Goal: Task Accomplishment & Management: Manage account settings

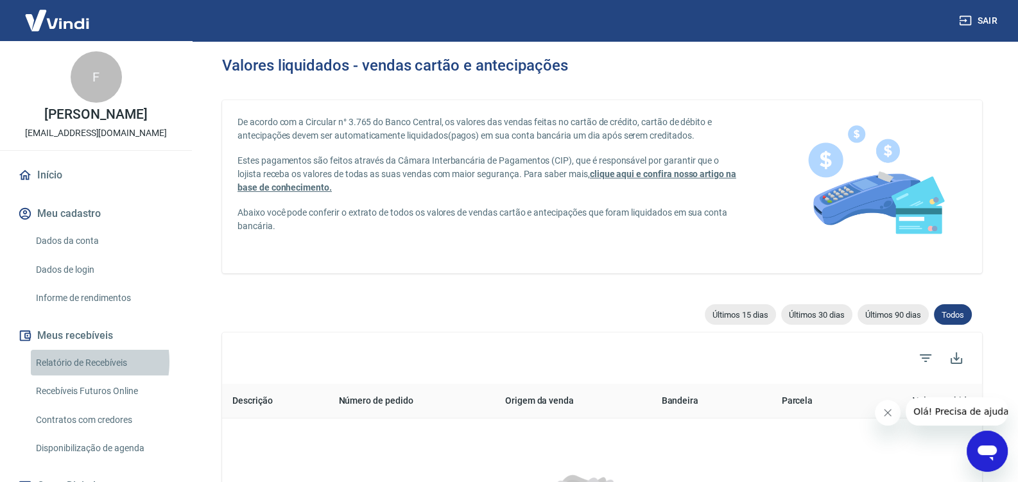
click at [70, 375] on link "Relatório de Recebíveis" at bounding box center [104, 363] width 146 height 26
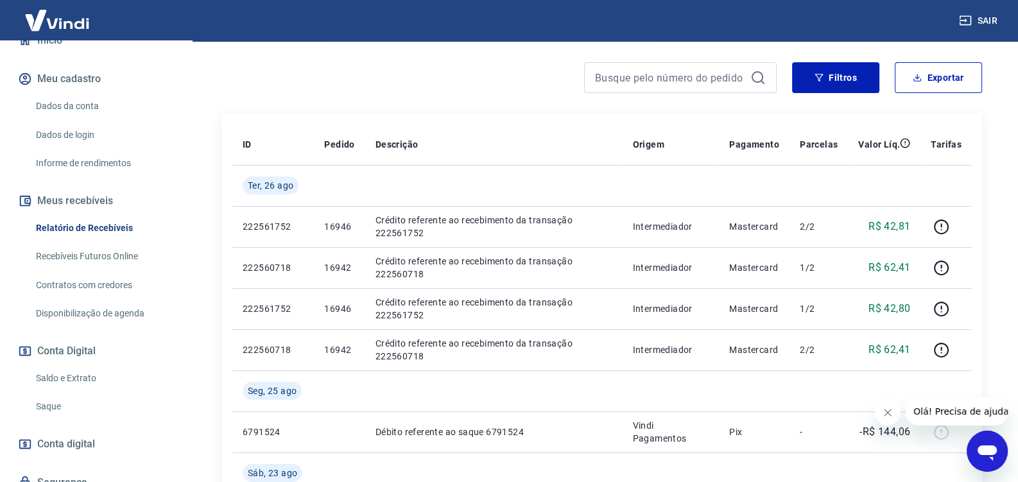
scroll to position [270, 0]
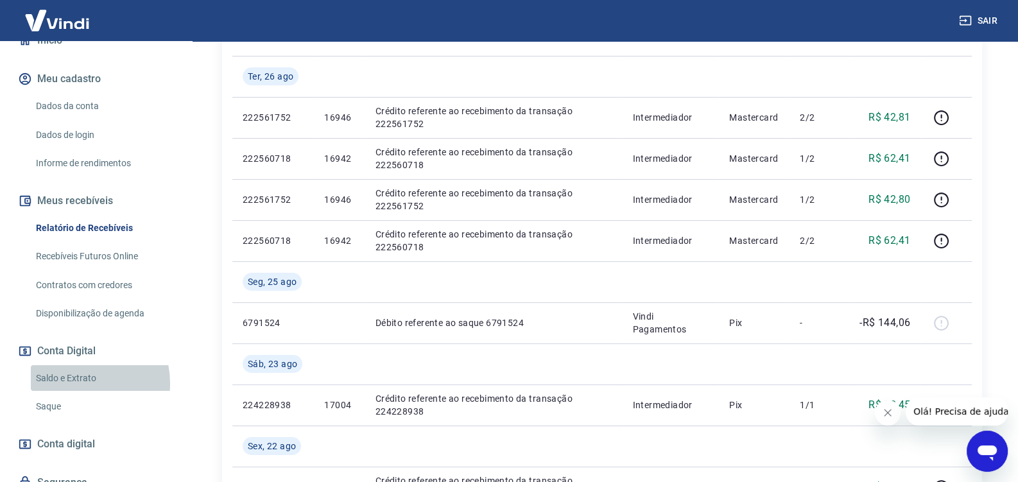
click at [76, 392] on link "Saldo e Extrato" at bounding box center [104, 378] width 146 height 26
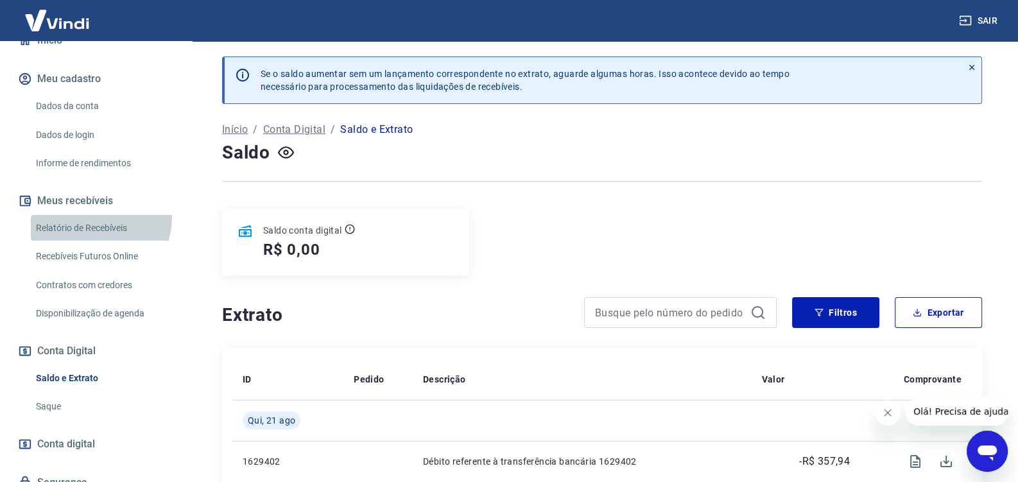
click at [85, 230] on link "Relatório de Recebíveis" at bounding box center [104, 228] width 146 height 26
